Goal: Book appointment/travel/reservation

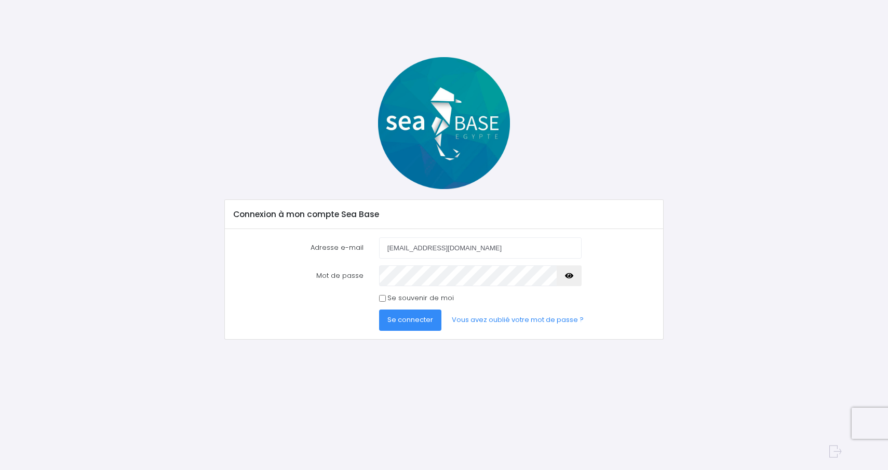
type input "haist.mathilda@yahoo.fr"
click at [391, 321] on span "Se connecter" at bounding box center [410, 320] width 46 height 10
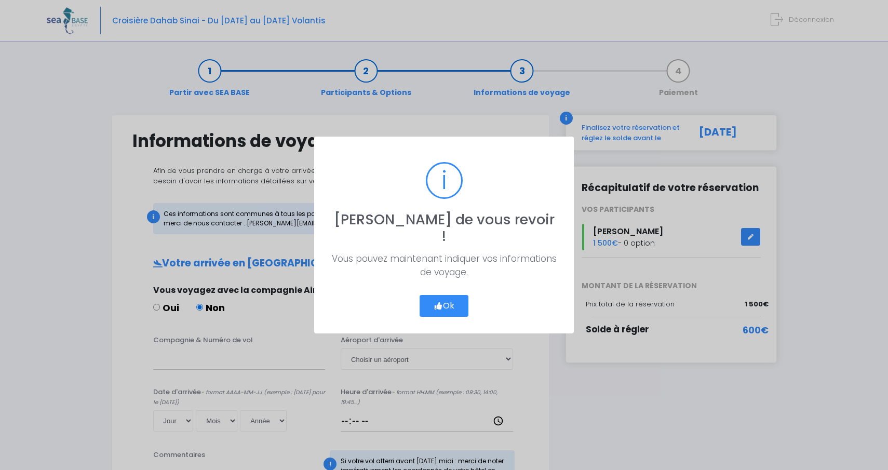
click at [449, 295] on button "Ok" at bounding box center [443, 306] width 49 height 22
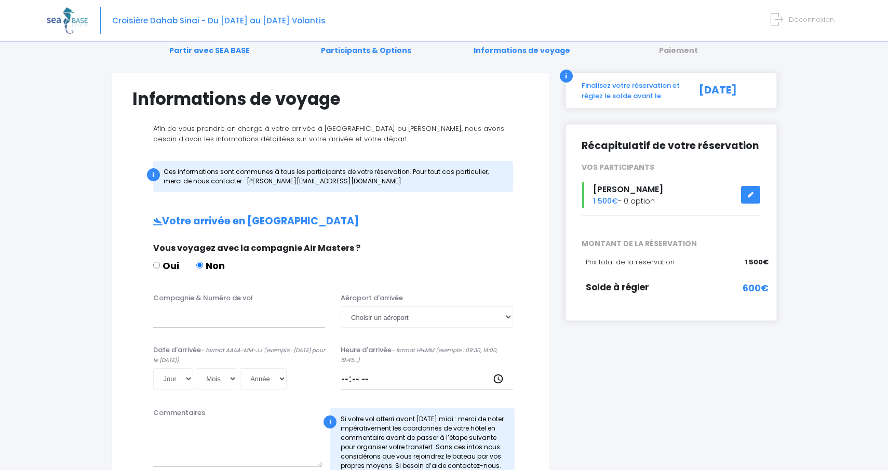
scroll to position [43, 0]
click at [165, 264] on label "Oui" at bounding box center [166, 264] width 26 height 14
click at [160, 264] on input "Oui" at bounding box center [156, 264] width 7 height 7
radio input "true"
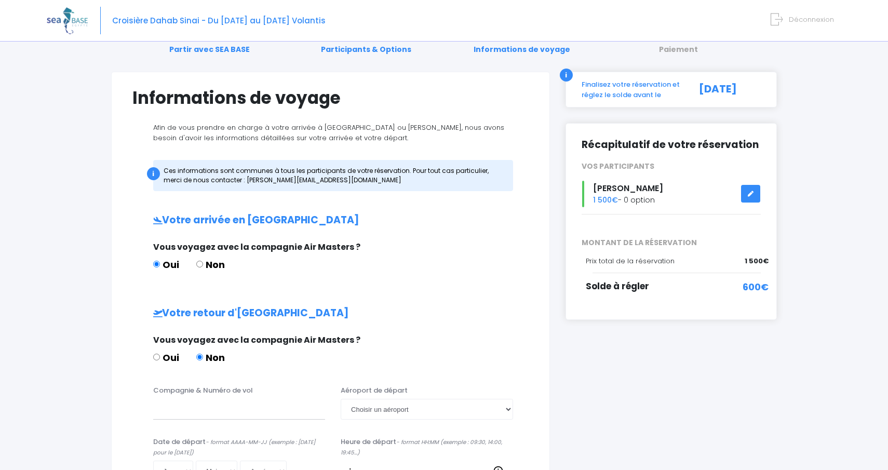
click at [201, 262] on label "Non" at bounding box center [210, 264] width 29 height 14
click at [201, 262] on input "Non" at bounding box center [199, 264] width 7 height 7
radio input "true"
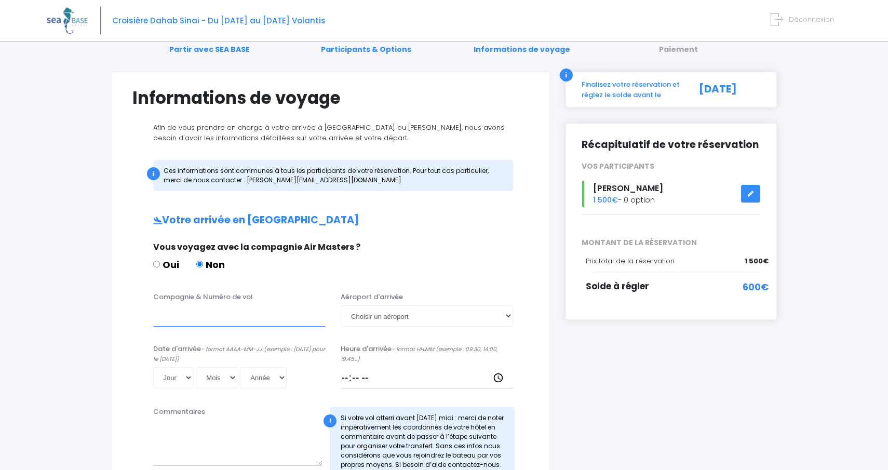
click at [219, 322] on input "Compagnie & Numéro de vol" at bounding box center [239, 315] width 172 height 21
type input "z"
type input "Easyjet EZS1267"
select select "Hurghada"
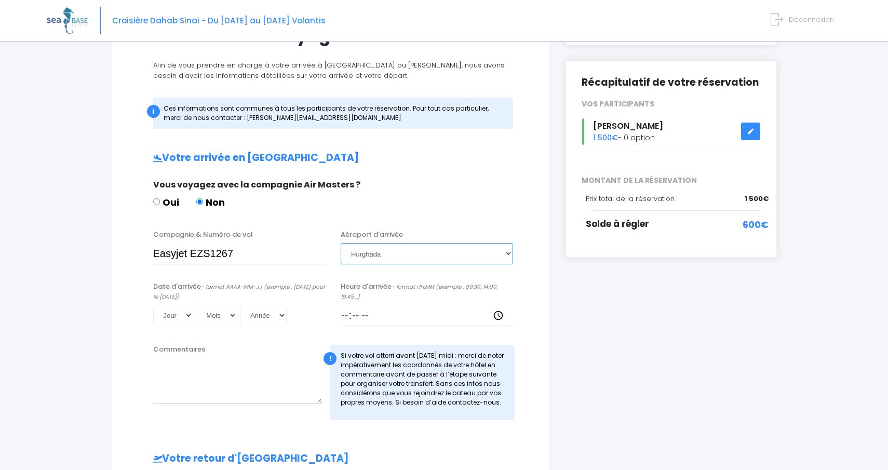
scroll to position [125, 0]
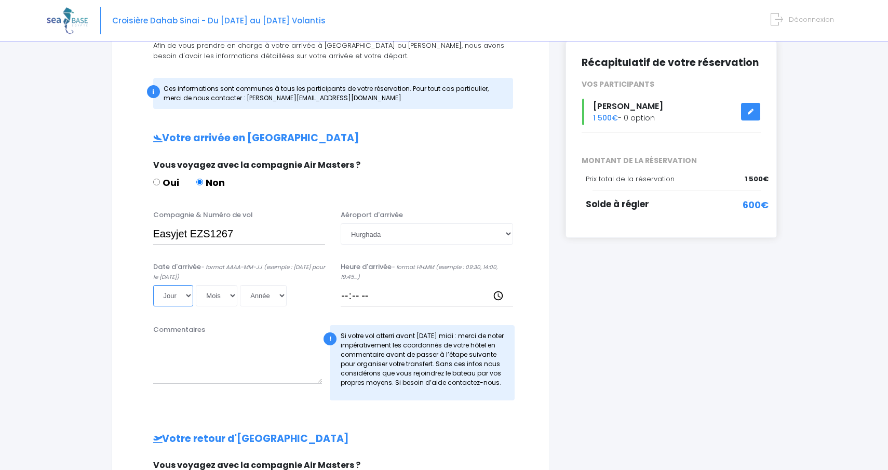
select select "22"
select select "11"
select select "2025"
type input "2025-11-22"
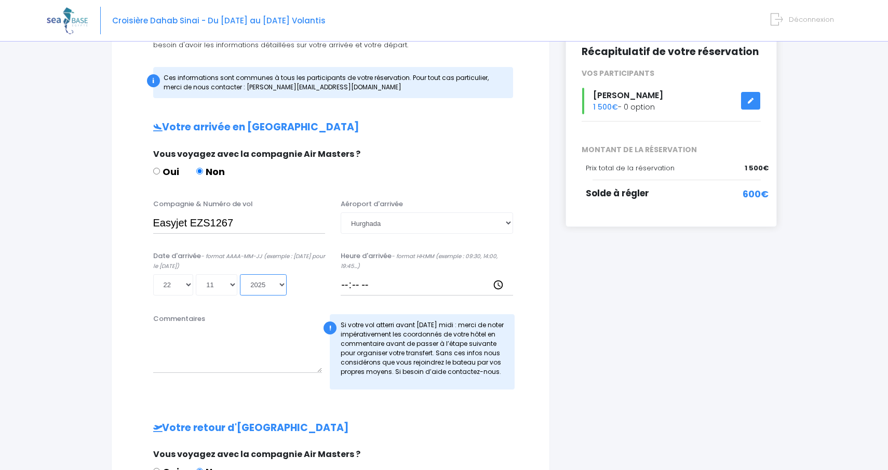
scroll to position [141, 0]
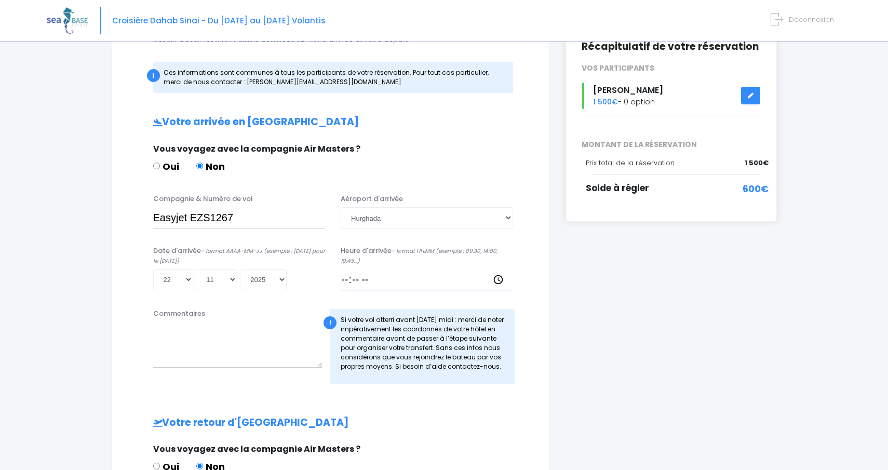
drag, startPoint x: 383, startPoint y: 278, endPoint x: 341, endPoint y: 271, distance: 42.6
click at [341, 271] on input "Heure d'arrivée - format HH:MM (exemple : 09:30, 14:00, 19:45...)" at bounding box center [427, 279] width 172 height 21
type input "18:15"
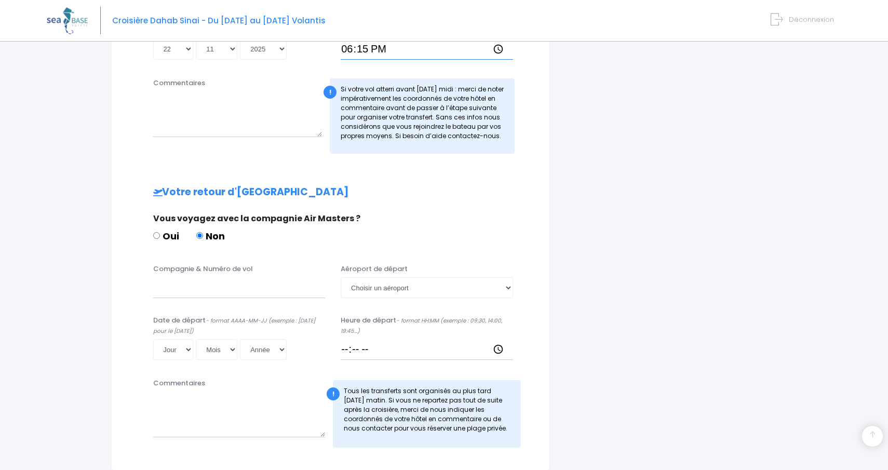
scroll to position [386, 0]
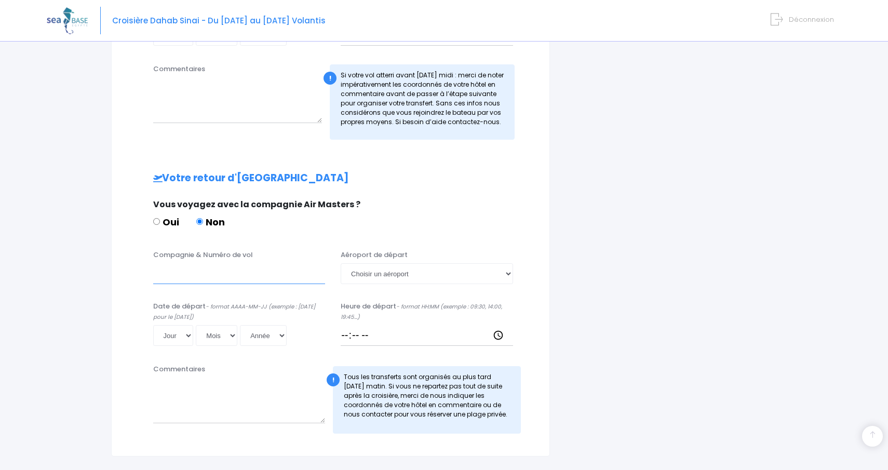
click at [213, 274] on input "Compagnie & Numéro de vol" at bounding box center [239, 273] width 172 height 21
click input "submit" at bounding box center [0, 0] width 0 height 0
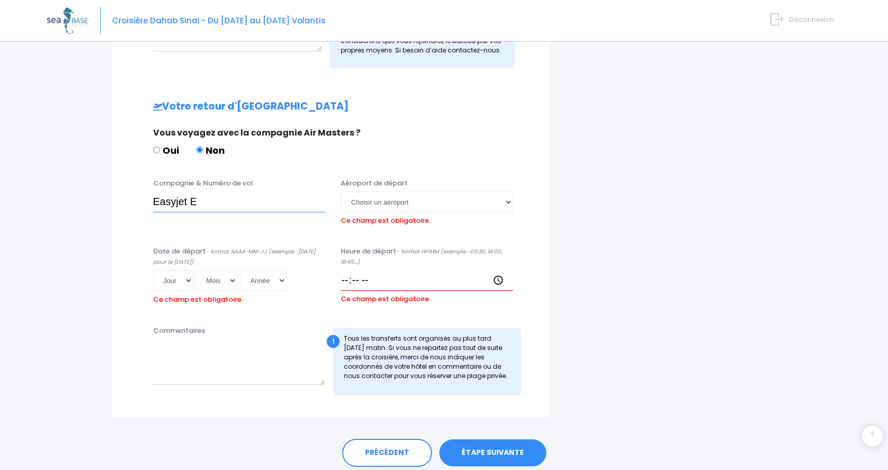
scroll to position [494, 0]
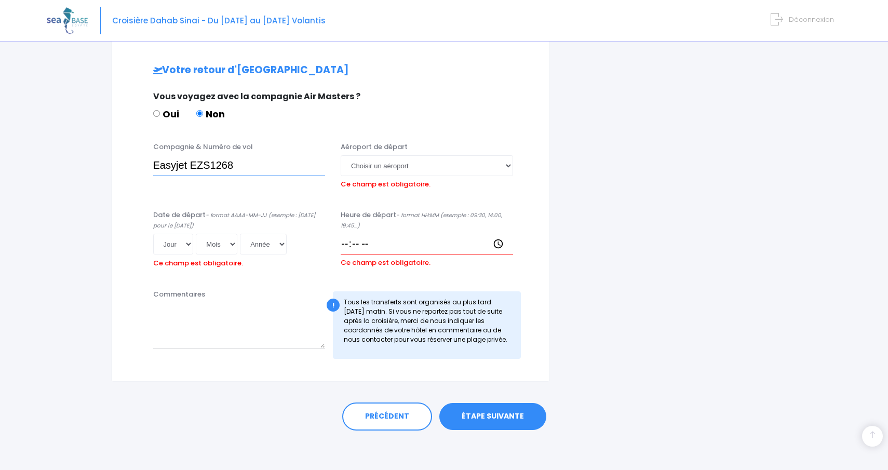
type input "Easyjet EZS1268"
select select "Hurghada"
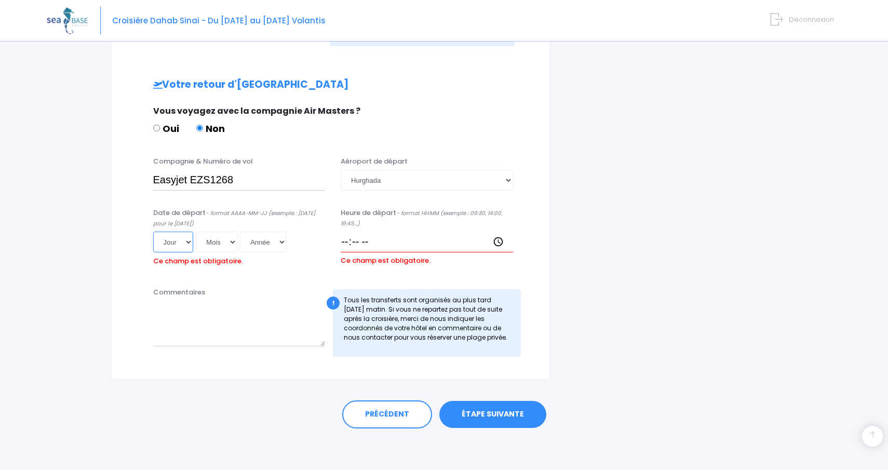
scroll to position [477, 0]
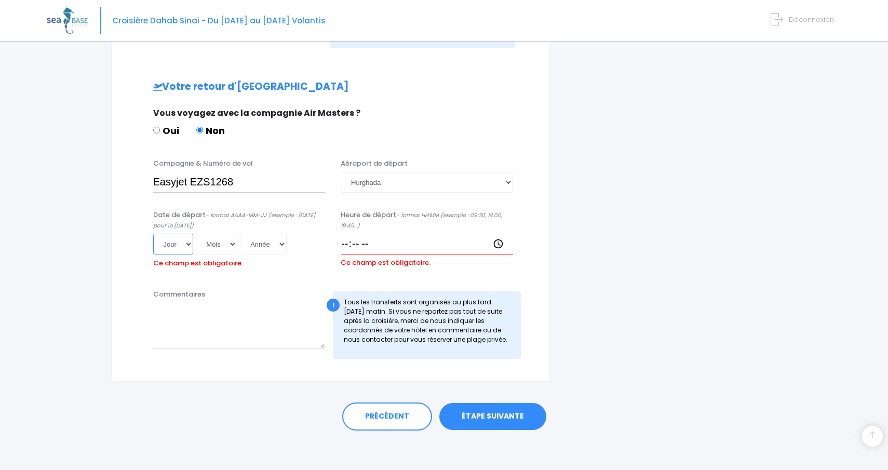
select select "29"
select select "11"
select select "2025"
type input "2025-11-29"
click at [383, 236] on input "Heure de départ - format HH:MM (exemple : 09:30, 14:00, 19:45...)" at bounding box center [427, 244] width 172 height 21
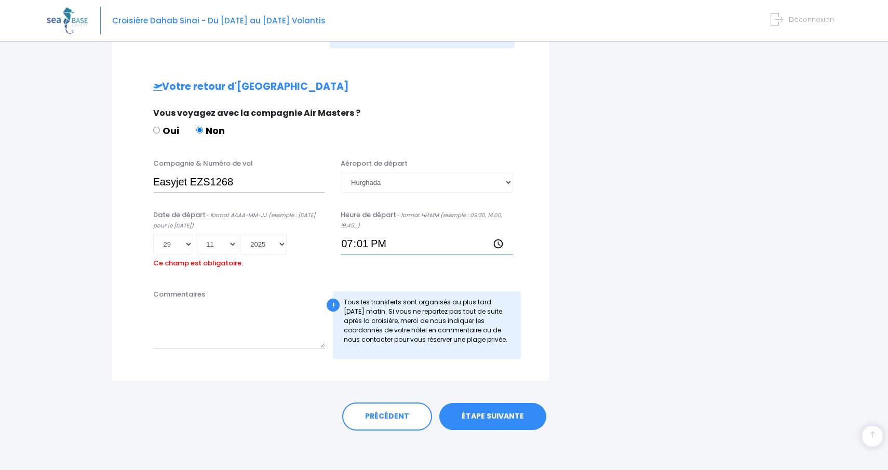
type input "19:10"
click at [469, 412] on link "ÉTAPE SUIVANTE" at bounding box center [492, 416] width 107 height 27
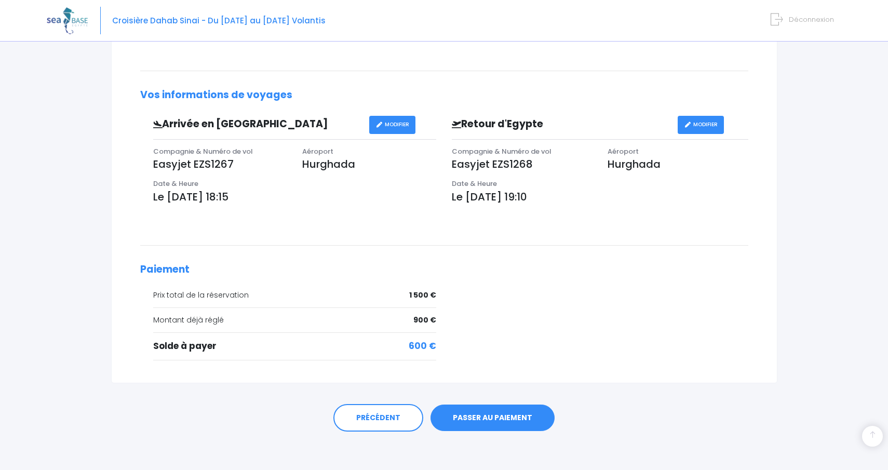
scroll to position [256, 0]
click at [505, 428] on div "PRÉCÉDENT PASSER AU PAIEMENT" at bounding box center [444, 418] width 624 height 28
click at [503, 415] on link "PASSER AU PAIEMENT" at bounding box center [492, 418] width 124 height 27
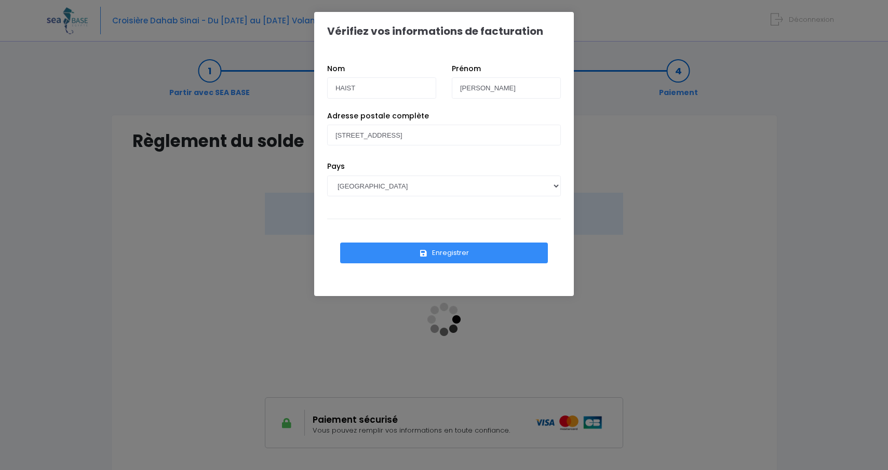
click at [411, 259] on button "Enregistrer" at bounding box center [444, 252] width 208 height 21
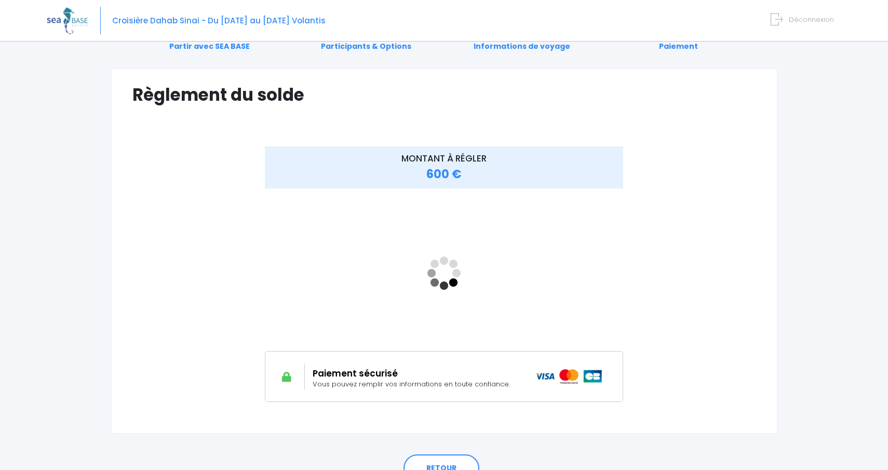
scroll to position [73, 0]
